Goal: Task Accomplishment & Management: Use online tool/utility

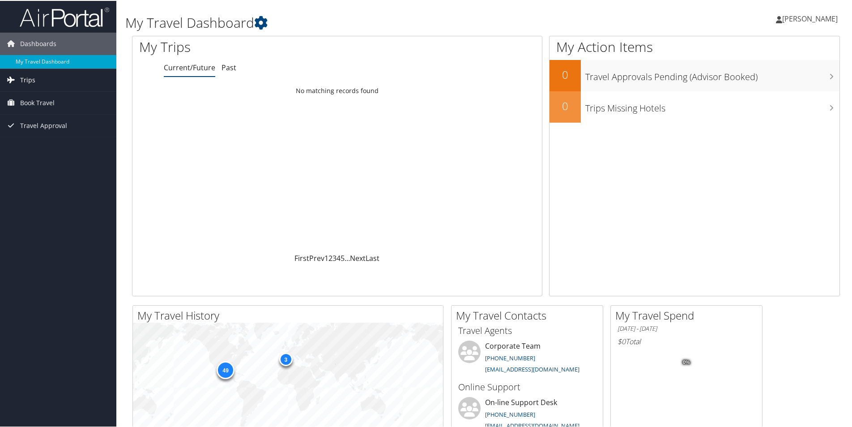
click at [29, 81] on span "Trips" at bounding box center [27, 79] width 15 height 22
click at [35, 97] on link "Current/Future Trips" at bounding box center [58, 96] width 116 height 13
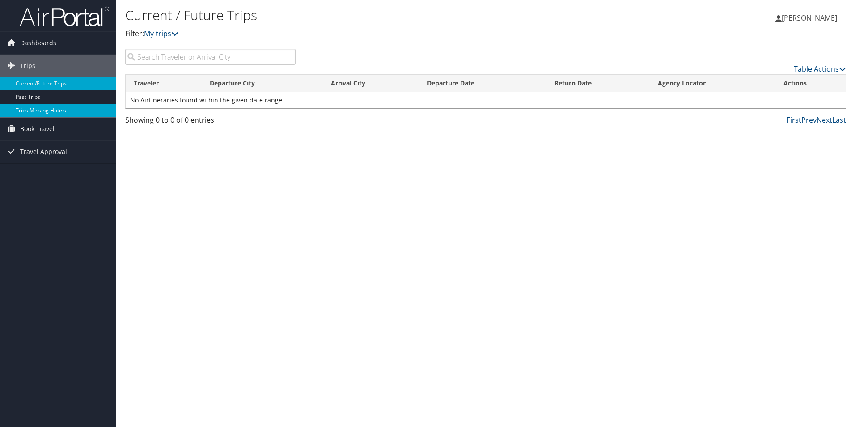
click at [41, 111] on link "Trips Missing Hotels" at bounding box center [58, 110] width 116 height 13
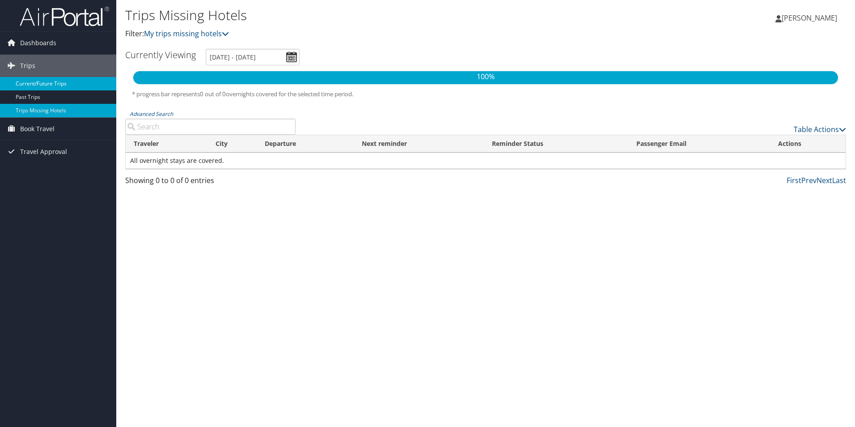
click at [35, 86] on link "Current/Future Trips" at bounding box center [58, 83] width 116 height 13
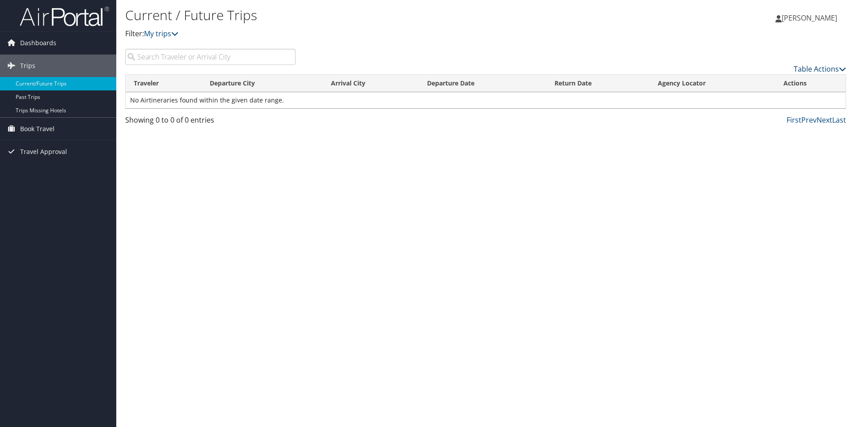
click at [842, 69] on icon at bounding box center [842, 68] width 7 height 7
click at [717, 65] on div at bounding box center [427, 213] width 855 height 427
click at [171, 35] on link "My trips" at bounding box center [161, 34] width 34 height 10
click at [25, 67] on span "Trips" at bounding box center [27, 66] width 15 height 22
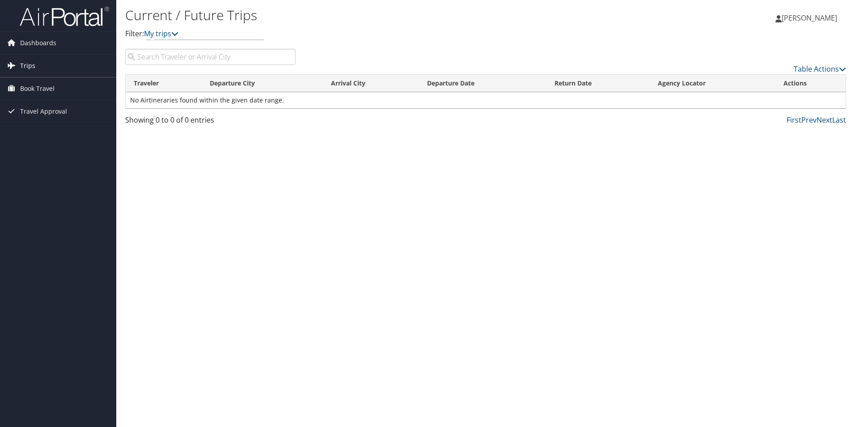
click at [28, 67] on span "Trips" at bounding box center [27, 66] width 15 height 22
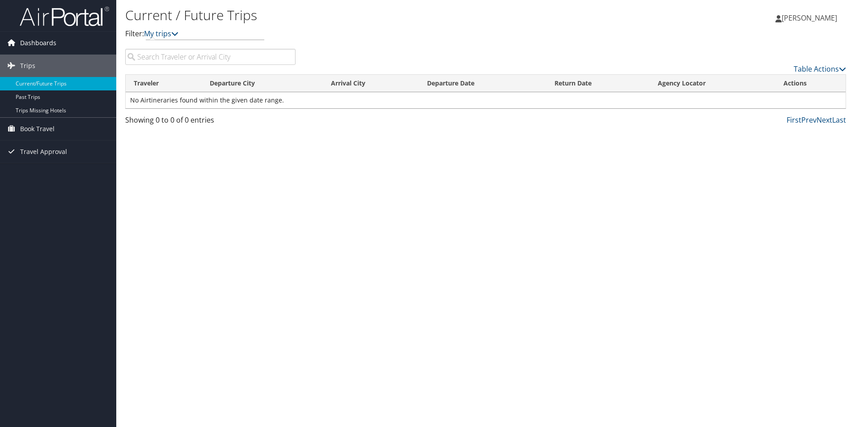
click at [51, 43] on span "Dashboards" at bounding box center [38, 43] width 36 height 22
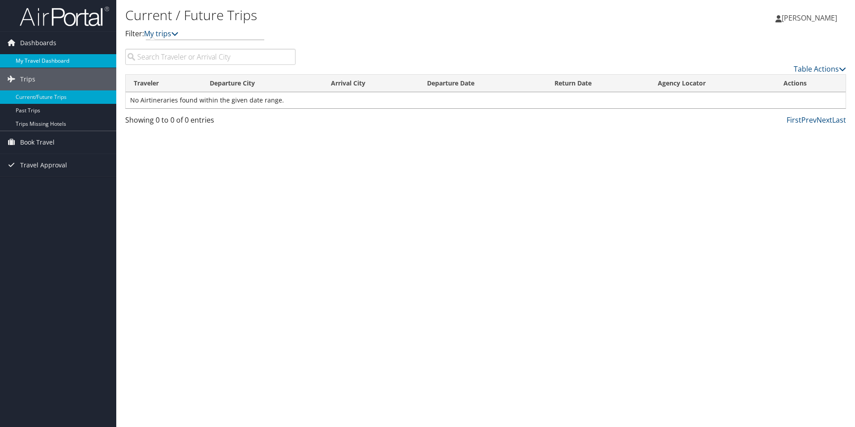
click at [58, 63] on link "My Travel Dashboard" at bounding box center [58, 60] width 116 height 13
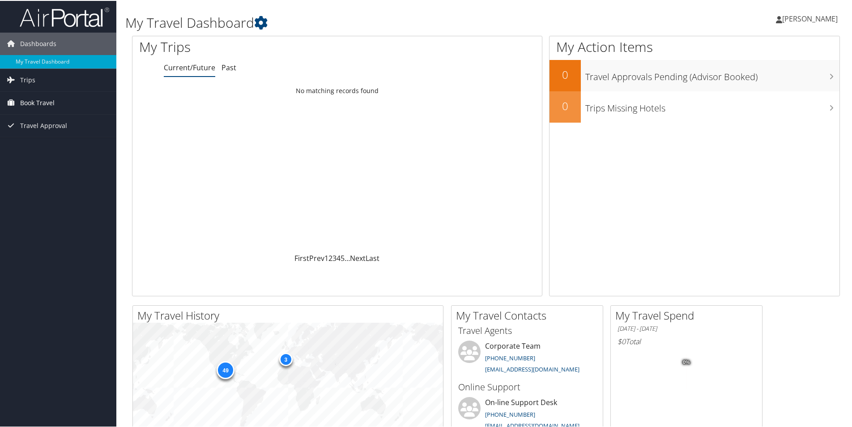
click at [37, 103] on span "Book Travel" at bounding box center [37, 102] width 34 height 22
click at [51, 149] on link "Book/Manage Online Trips" at bounding box center [58, 146] width 116 height 13
